Goal: Unclear: Browse casually

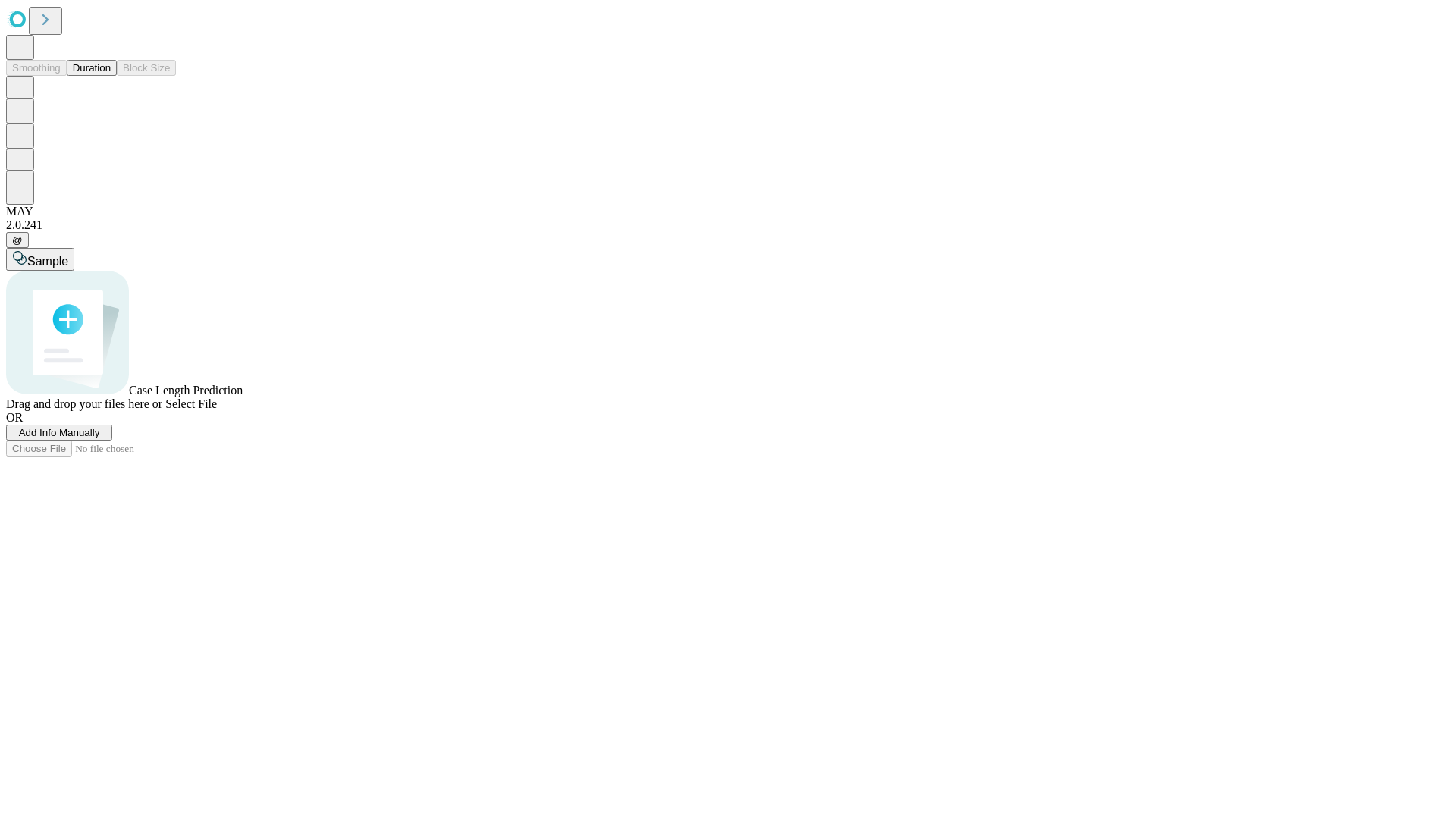
click at [111, 76] on button "Duration" at bounding box center [91, 68] width 50 height 16
click at [217, 410] on span "Select File" at bounding box center [191, 403] width 51 height 13
